Goal: Check status: Check status

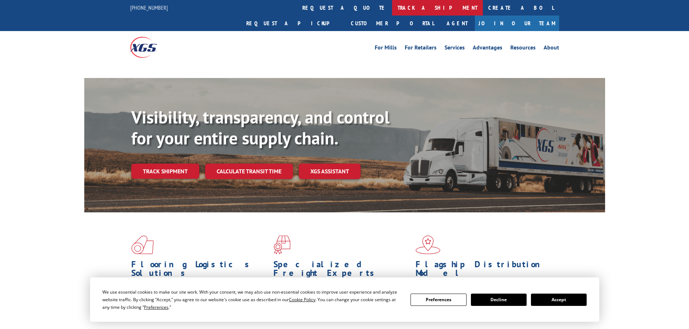
click at [392, 5] on link "track a shipment" at bounding box center [437, 8] width 91 height 16
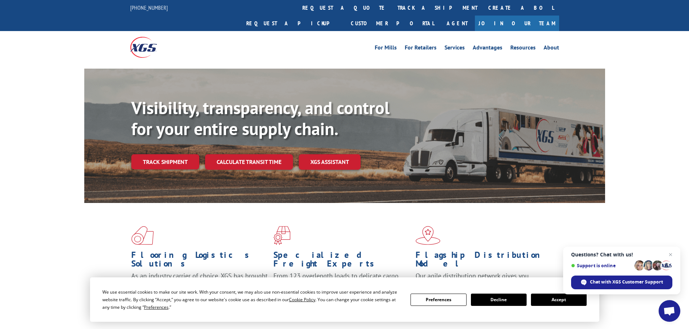
click at [553, 301] on button "Accept" at bounding box center [559, 300] width 56 height 12
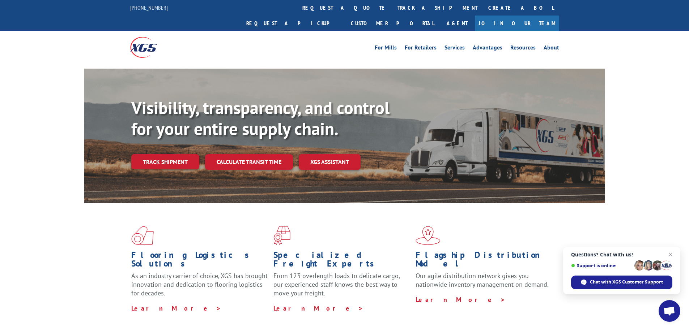
click at [392, 7] on link "track a shipment" at bounding box center [437, 8] width 91 height 16
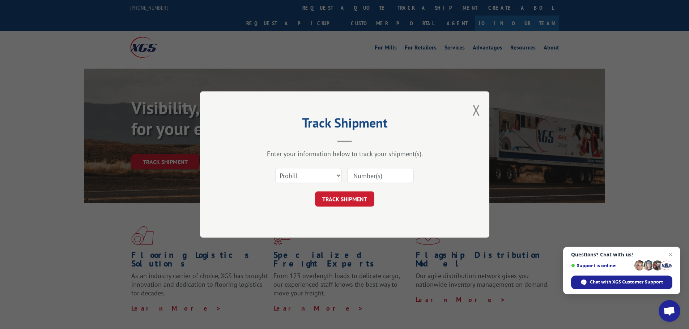
click at [377, 180] on input at bounding box center [380, 175] width 67 height 15
paste input "F7987466"
type input "F7987466"
click at [351, 199] on button "TRACK SHIPMENT" at bounding box center [344, 199] width 59 height 15
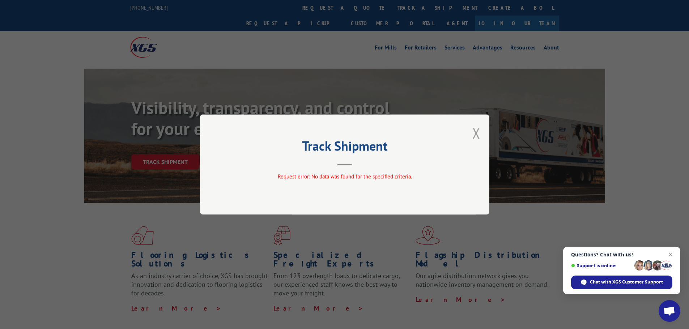
click at [475, 133] on button "Close modal" at bounding box center [476, 133] width 8 height 19
